Goal: Ask a question

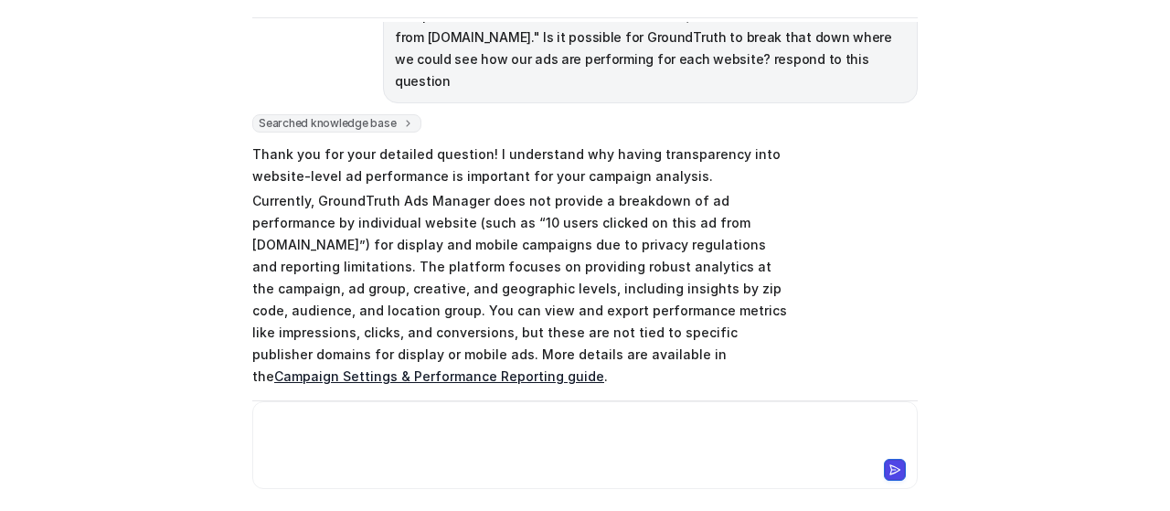
scroll to position [298, 0]
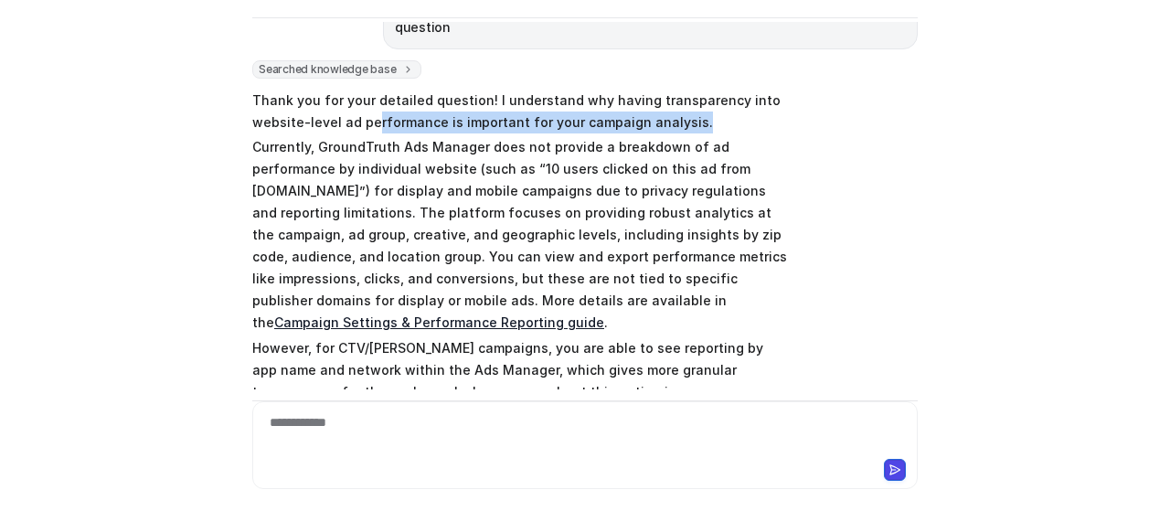
drag, startPoint x: 366, startPoint y: 101, endPoint x: 715, endPoint y: 94, distance: 350.0
click at [715, 94] on p "Thank you for your detailed question! I understand why having transparency into…" at bounding box center [519, 112] width 535 height 44
click at [714, 136] on p "Currently, GroundTruth Ads Manager does not provide a breakdown of ad performan…" at bounding box center [519, 234] width 535 height 197
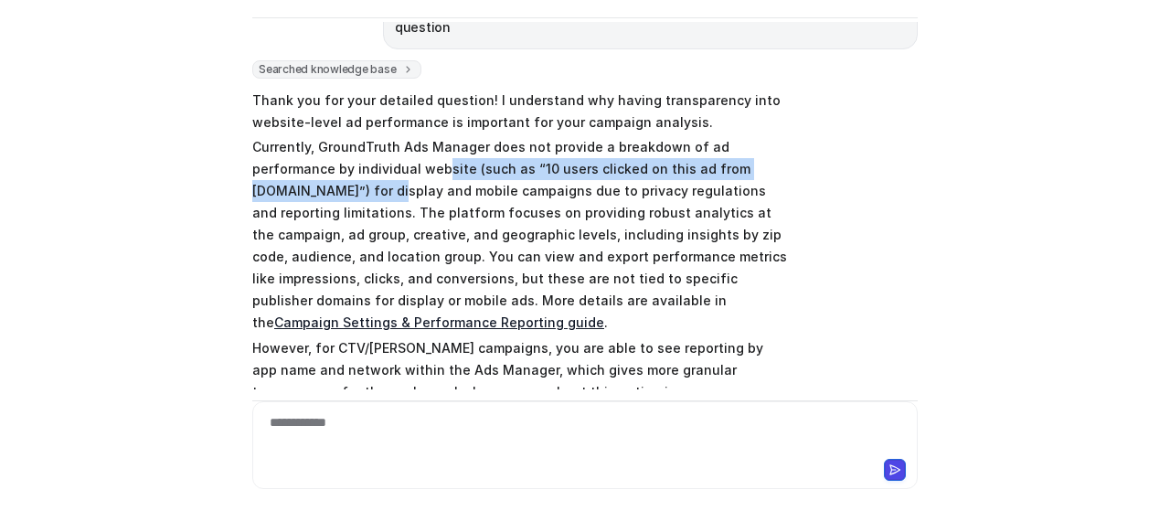
drag, startPoint x: 348, startPoint y: 150, endPoint x: 815, endPoint y: 153, distance: 467.0
click at [815, 153] on div "Searched knowledge base search_queries : [ "ad performance by website", "report…" at bounding box center [584, 293] width 665 height 466
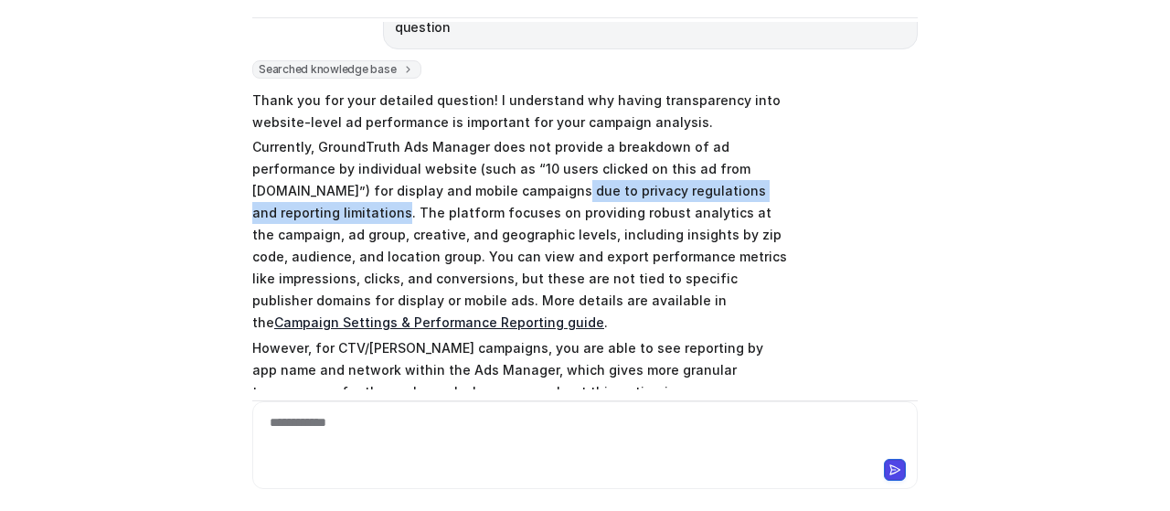
drag, startPoint x: 412, startPoint y: 175, endPoint x: 779, endPoint y: 172, distance: 366.4
click at [779, 172] on p "Currently, GroundTruth Ads Manager does not provide a breakdown of ad performan…" at bounding box center [519, 234] width 535 height 197
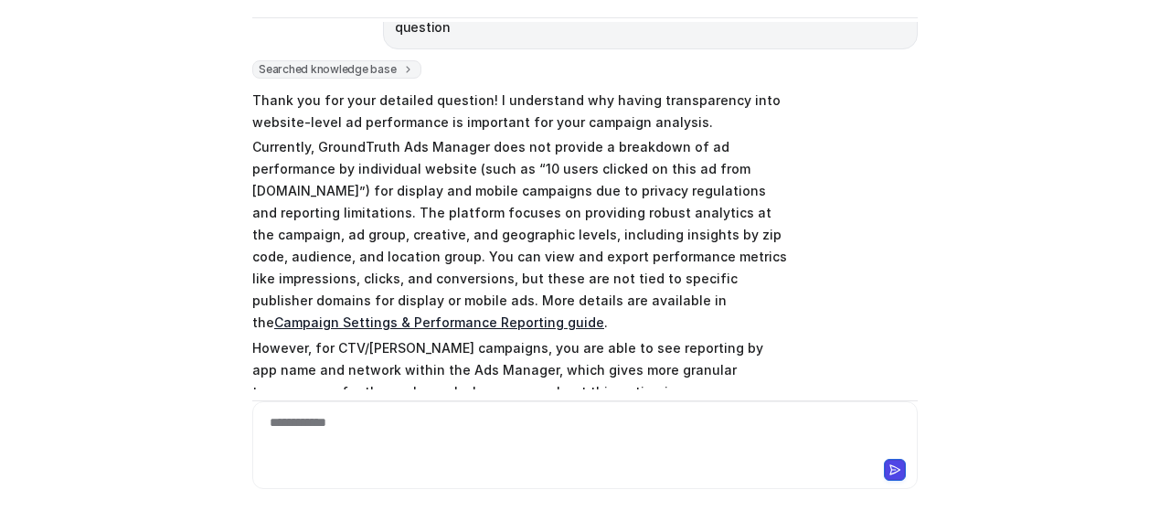
click at [779, 191] on p "Currently, GroundTruth Ads Manager does not provide a breakdown of ad performan…" at bounding box center [519, 234] width 535 height 197
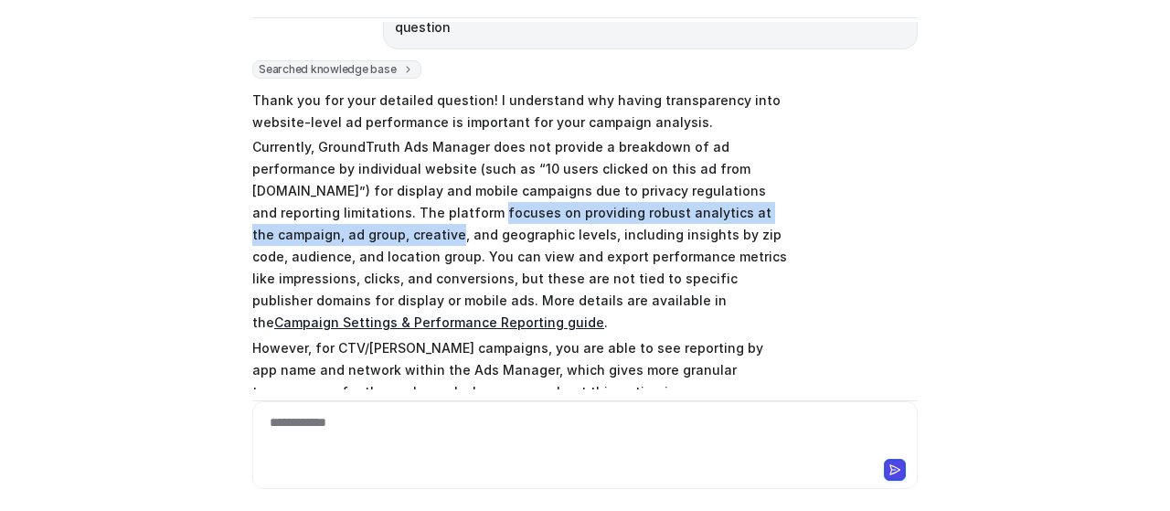
drag, startPoint x: 817, startPoint y: 190, endPoint x: 334, endPoint y: 191, distance: 483.4
click at [334, 191] on div "Searched knowledge base search_queries : [ "ad performance by website", "report…" at bounding box center [584, 293] width 665 height 466
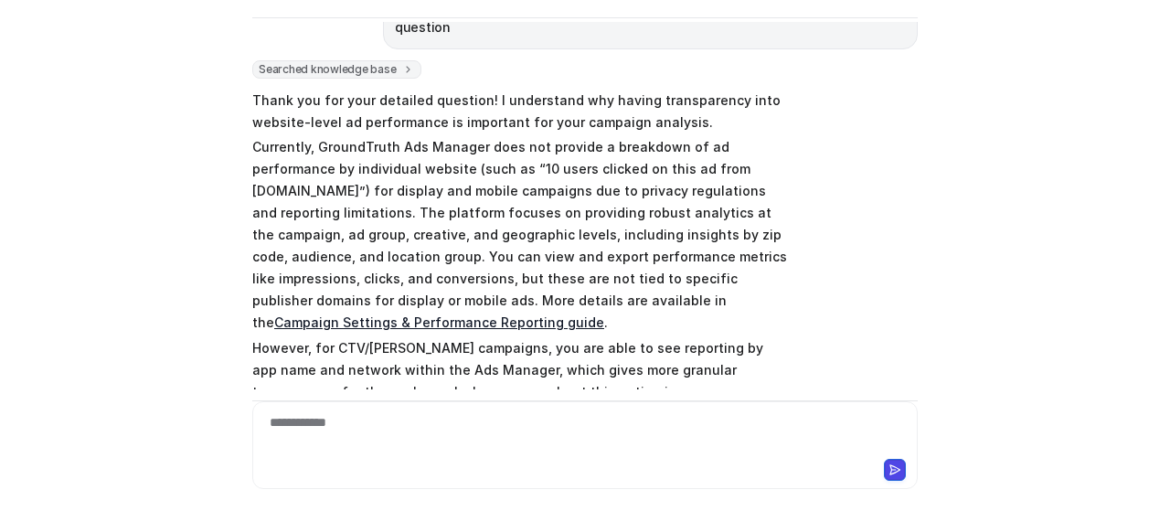
click at [375, 239] on p "Currently, GroundTruth Ads Manager does not provide a breakdown of ad performan…" at bounding box center [519, 234] width 535 height 197
click at [599, 225] on p "Currently, GroundTruth Ads Manager does not provide a breakdown of ad performan…" at bounding box center [519, 234] width 535 height 197
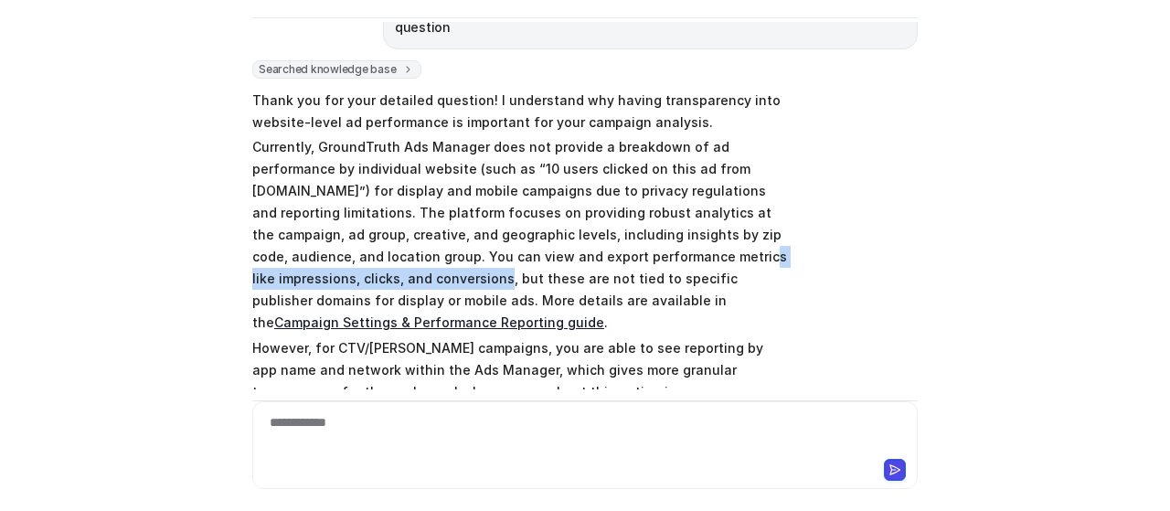
drag, startPoint x: 515, startPoint y: 233, endPoint x: 837, endPoint y: 239, distance: 321.7
click at [837, 239] on div "Searched knowledge base search_queries : [ "ad performance by website", "report…" at bounding box center [584, 293] width 665 height 466
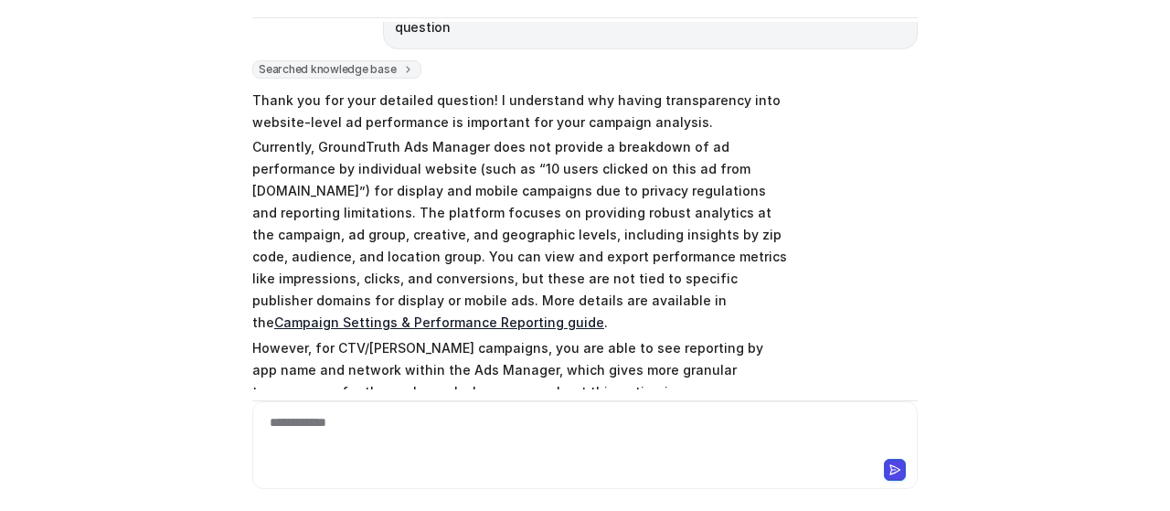
click at [837, 255] on div "Searched knowledge base search_queries : [ "ad performance by website", "report…" at bounding box center [584, 293] width 665 height 466
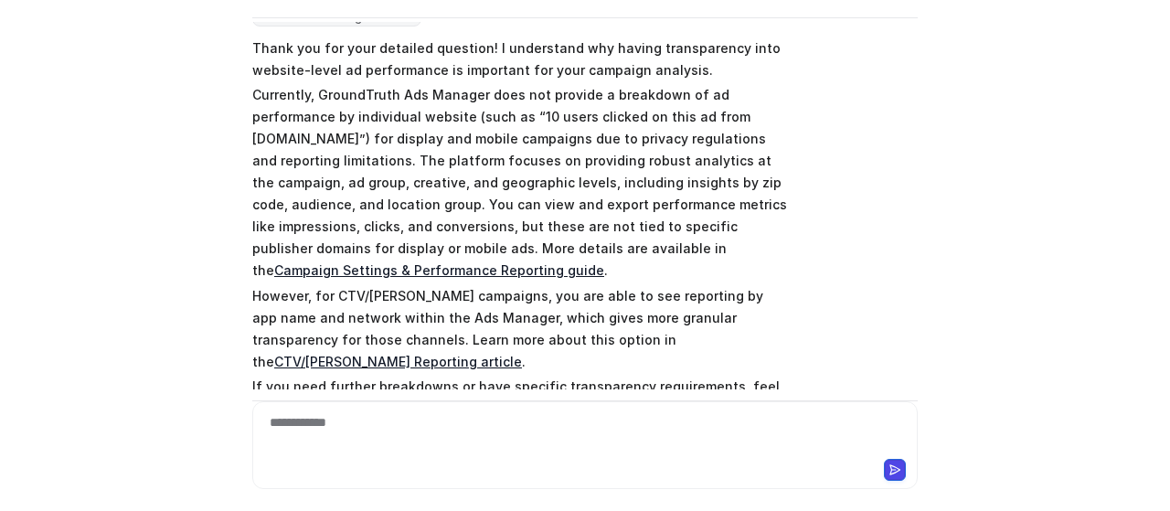
scroll to position [389, 0]
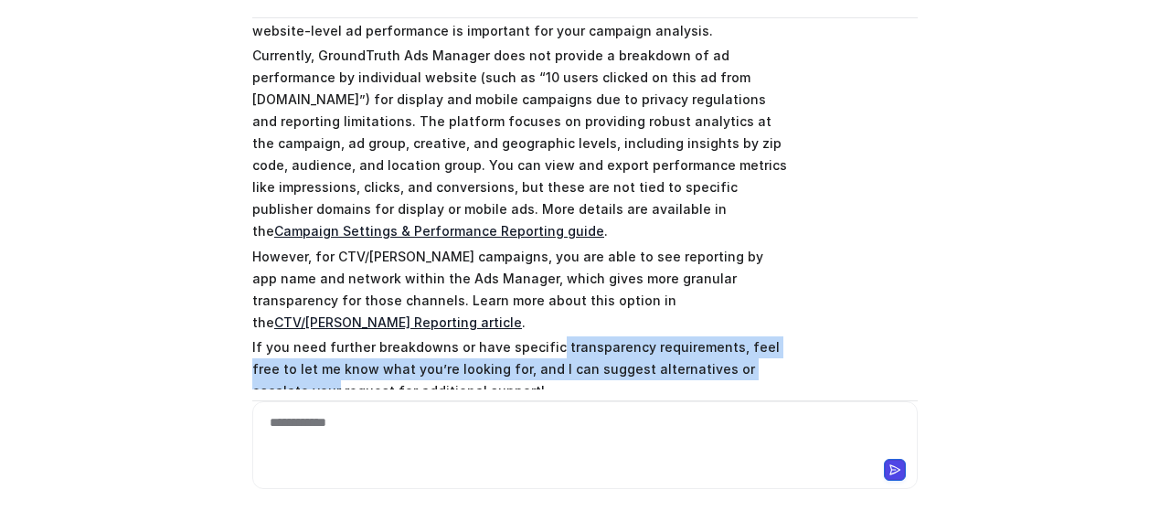
drag, startPoint x: 535, startPoint y: 274, endPoint x: 915, endPoint y: 307, distance: 380.6
click at [915, 307] on div "C Custom Knowledge Powered by eesel Reset Chat 👋 Hi! How can I help you [DATE]?…" at bounding box center [585, 198] width 694 height 489
click at [326, 336] on p "If you need further breakdowns or have specific transparency requirements, feel…" at bounding box center [519, 369] width 535 height 66
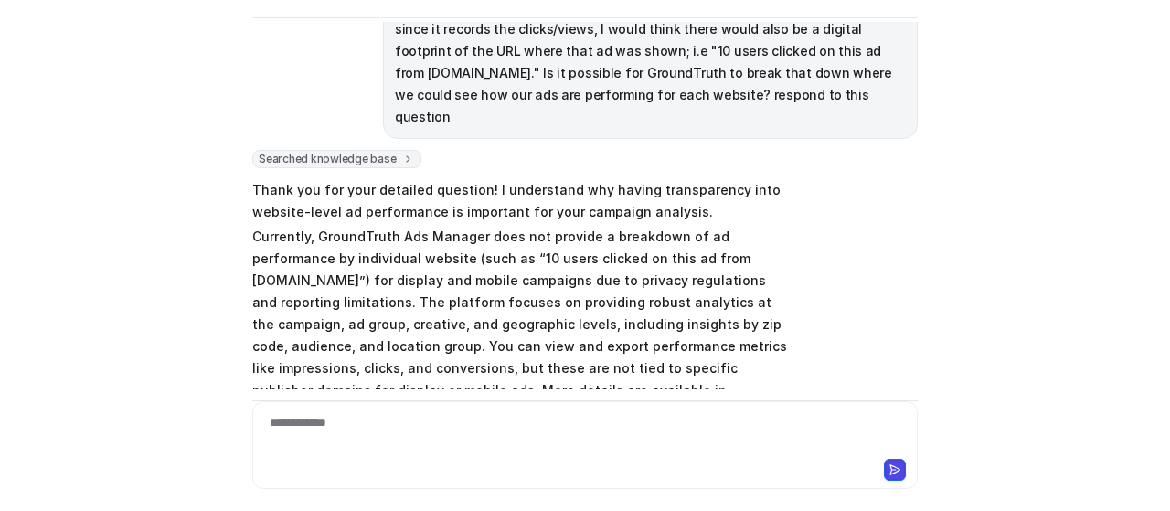
scroll to position [207, 0]
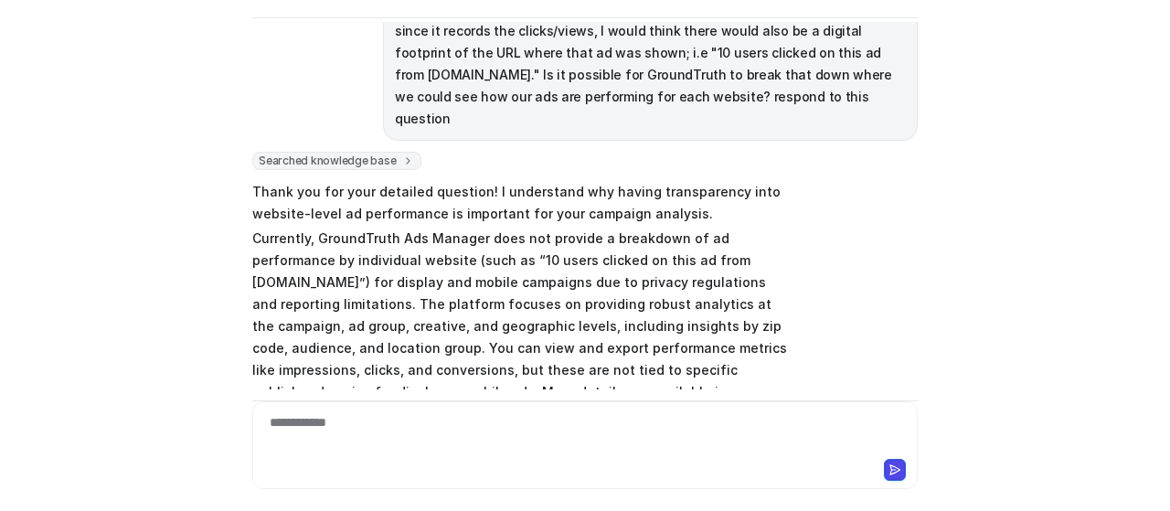
click at [771, 294] on p "Currently, GroundTruth Ads Manager does not provide a breakdown of ad performan…" at bounding box center [519, 326] width 535 height 197
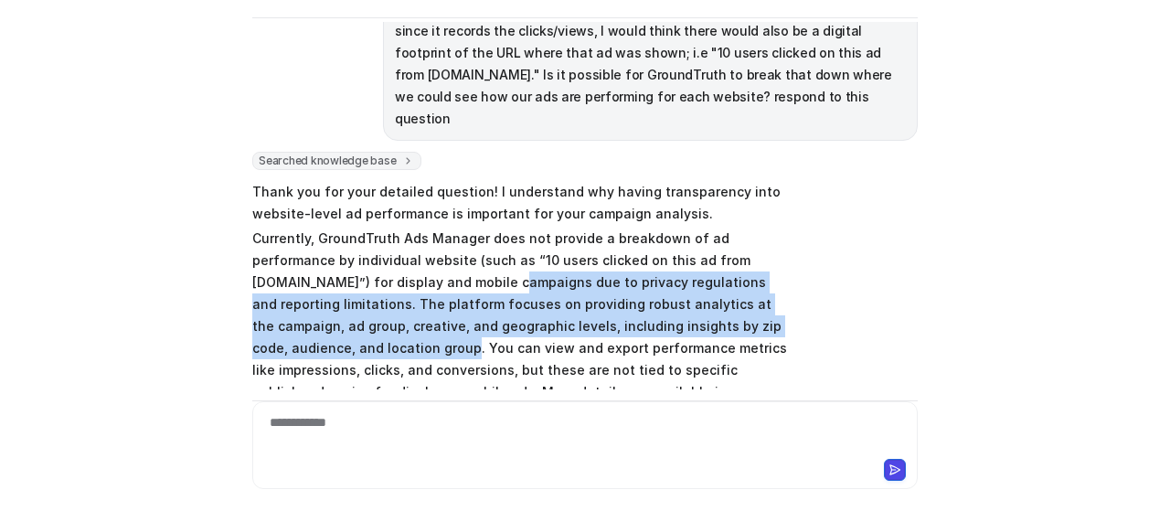
drag, startPoint x: 363, startPoint y: 249, endPoint x: 774, endPoint y: 310, distance: 415.6
click at [774, 310] on p "Currently, GroundTruth Ads Manager does not provide a breakdown of ad performan…" at bounding box center [519, 326] width 535 height 197
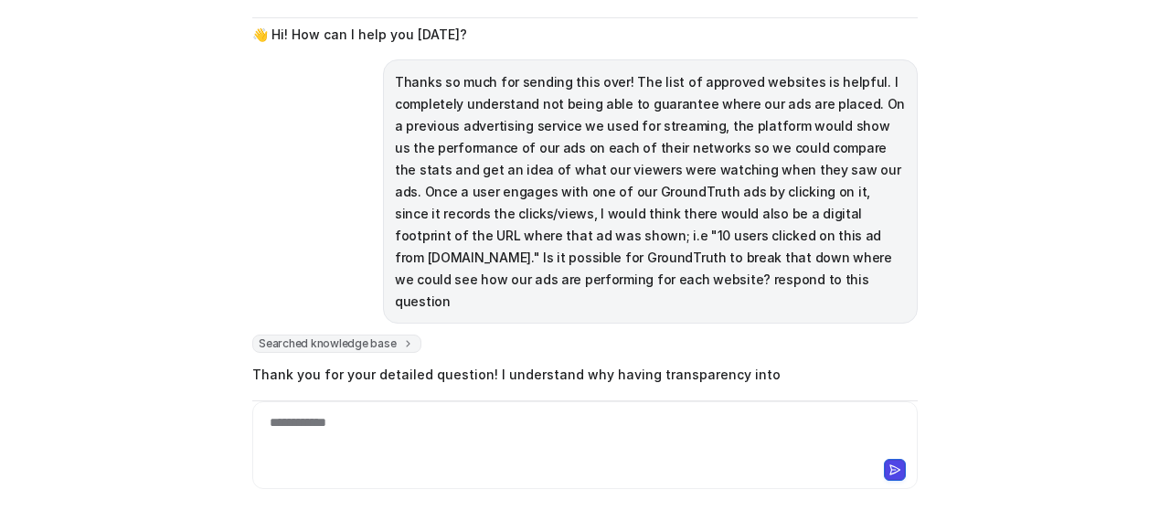
scroll to position [389, 0]
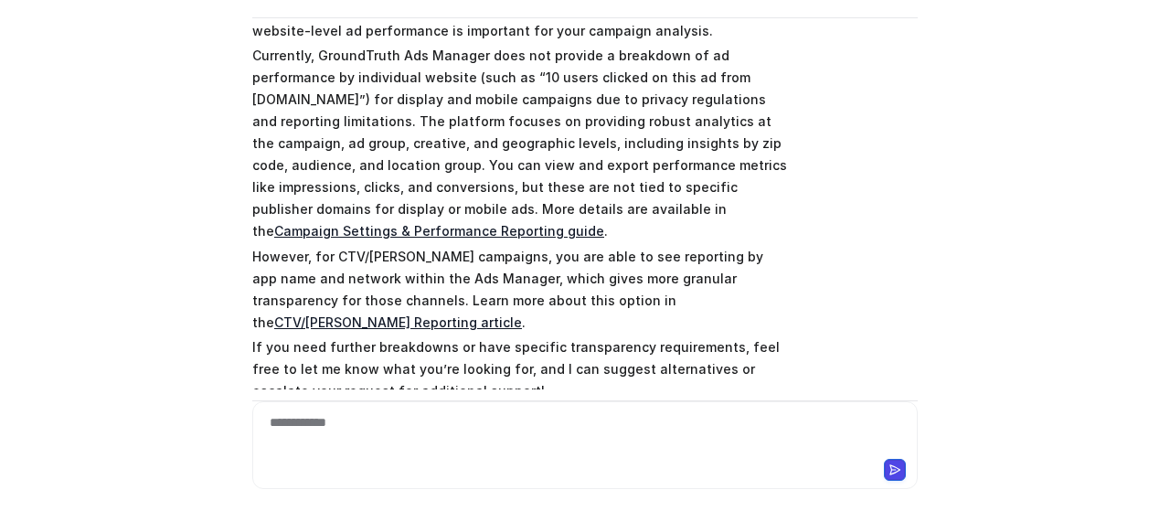
click at [922, 117] on div "C Custom Knowledge Powered by eesel Reset Chat 👋 Hi! How can I help you [DATE]?…" at bounding box center [585, 198] width 694 height 489
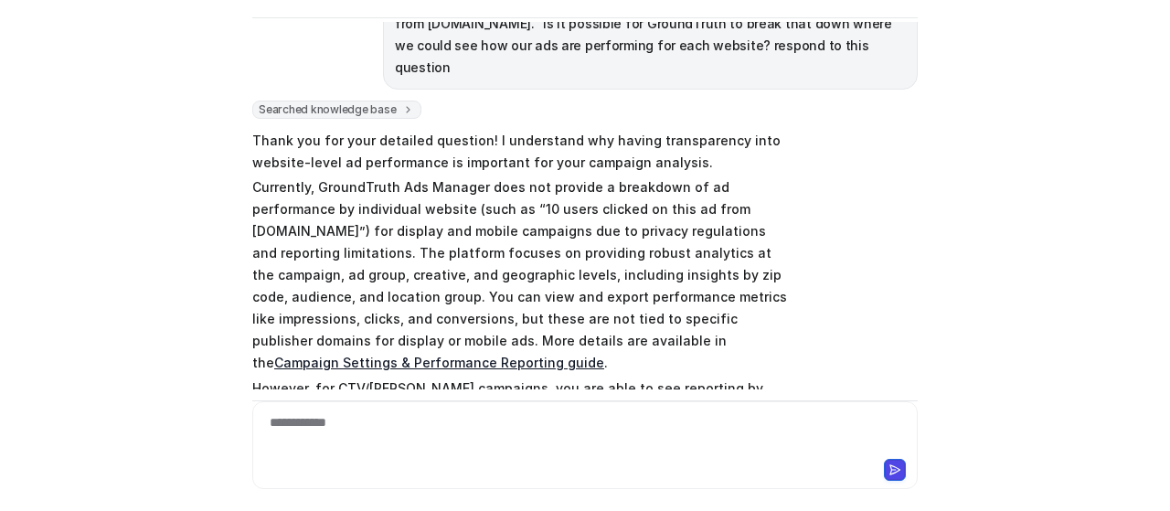
scroll to position [207, 0]
